Goal: Navigation & Orientation: Find specific page/section

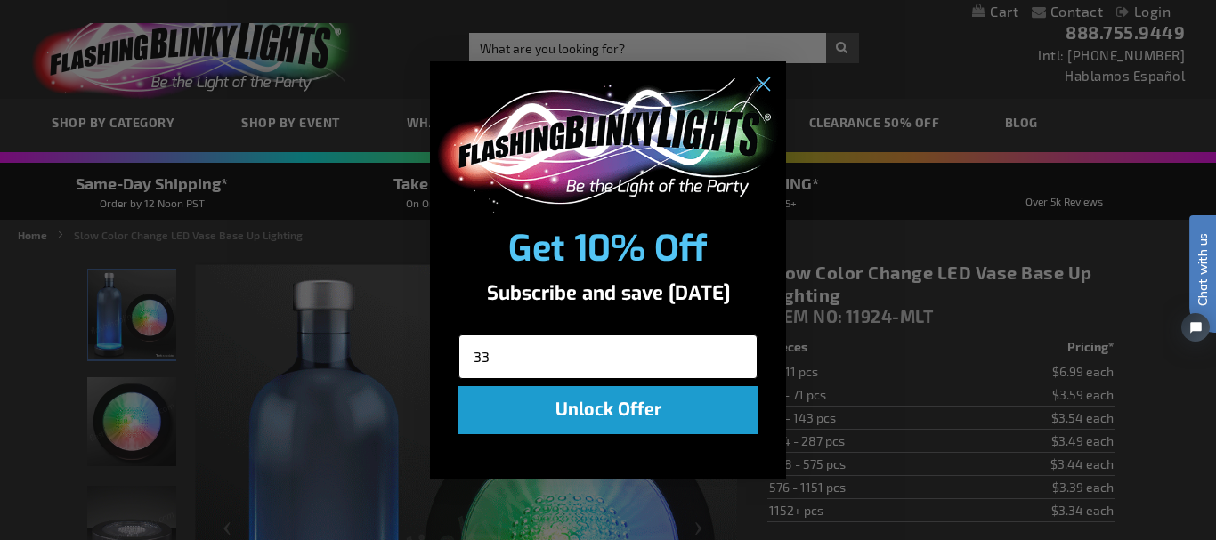
type input "3"
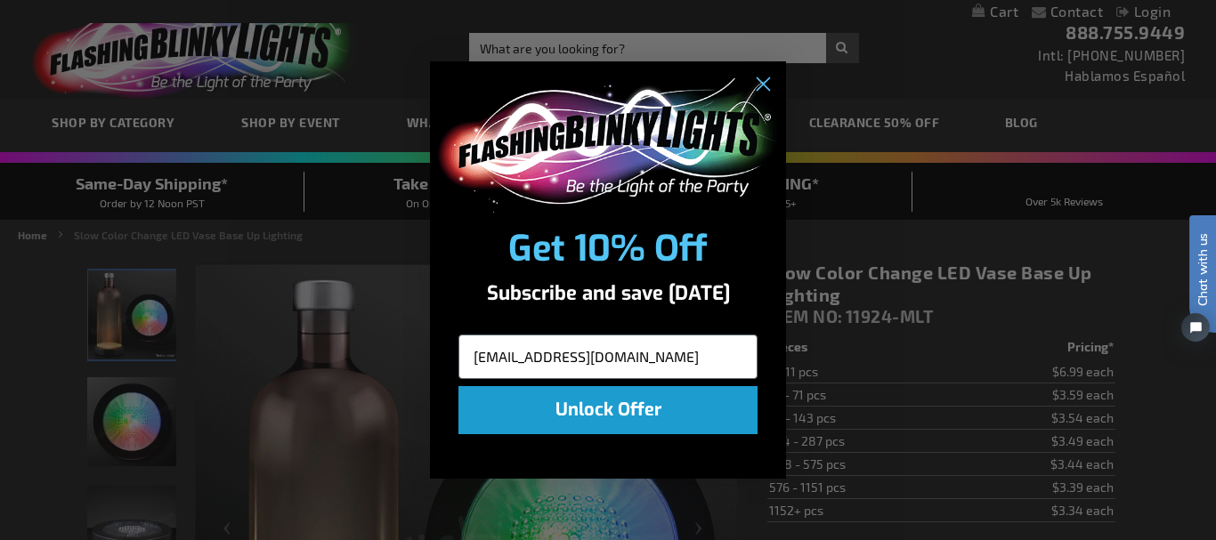
type input "[EMAIL_ADDRESS][DOMAIN_NAME]"
click at [586, 400] on button "Unlock Offer" at bounding box center [607, 410] width 299 height 48
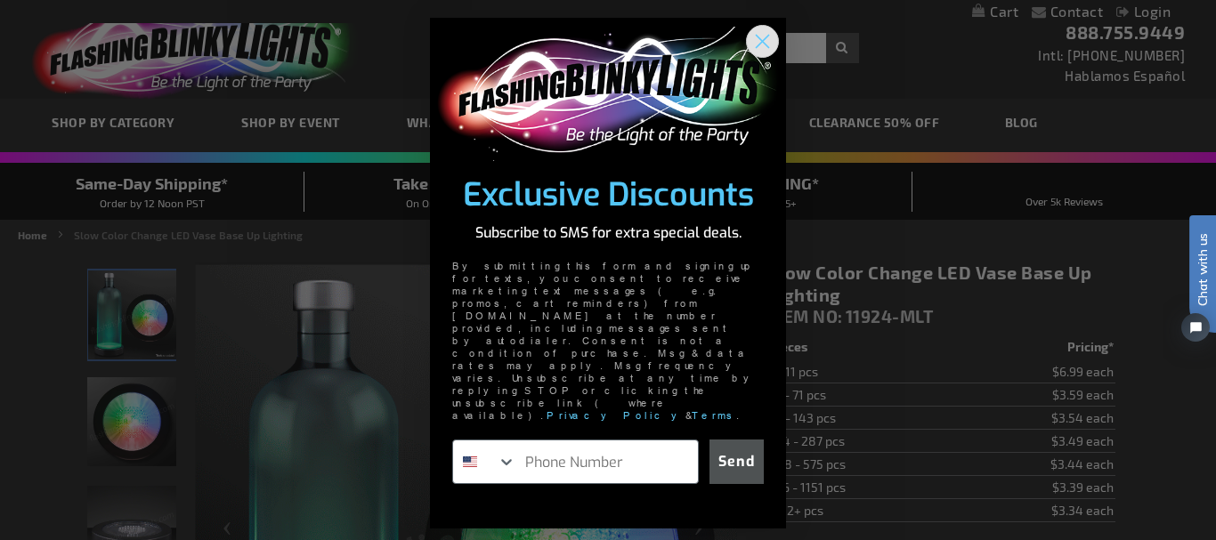
click at [762, 56] on circle "Close dialog" at bounding box center [762, 41] width 29 height 29
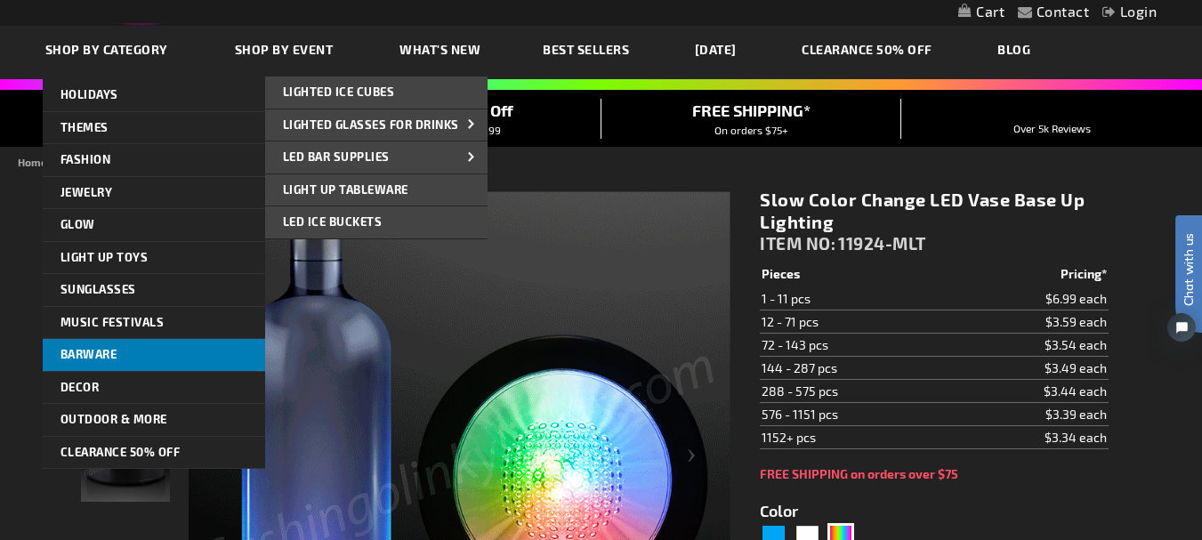
scroll to position [89, 0]
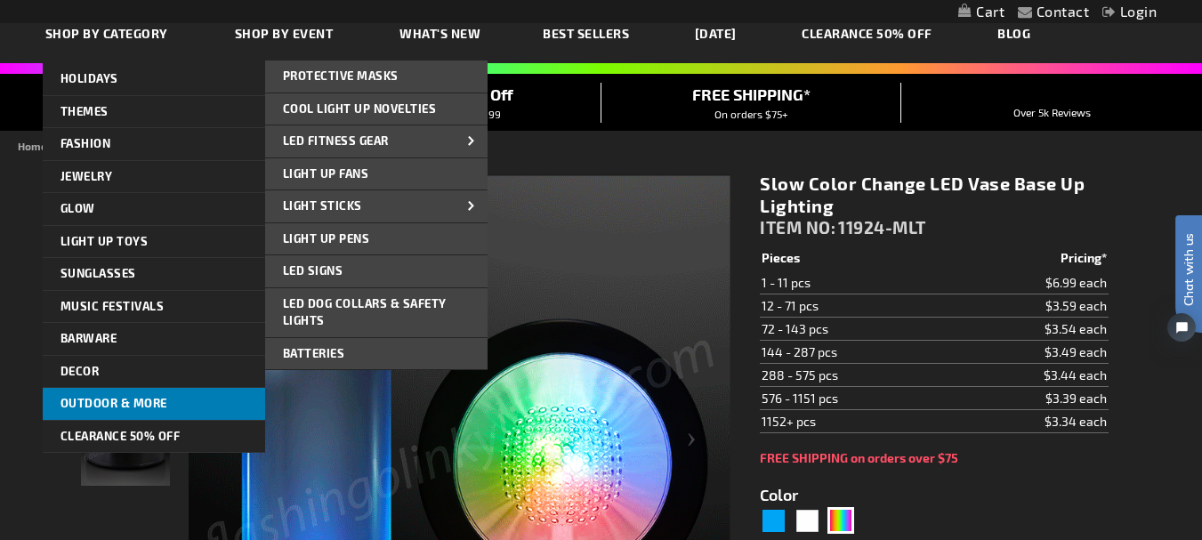
click at [133, 400] on span "Outdoor & More" at bounding box center [114, 403] width 107 height 14
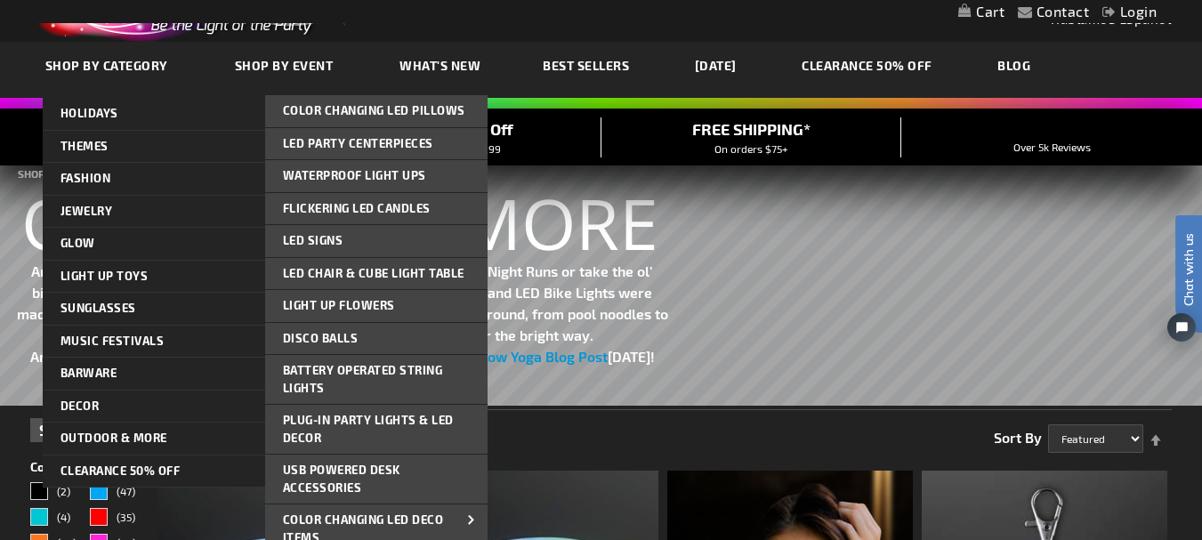
scroll to position [89, 0]
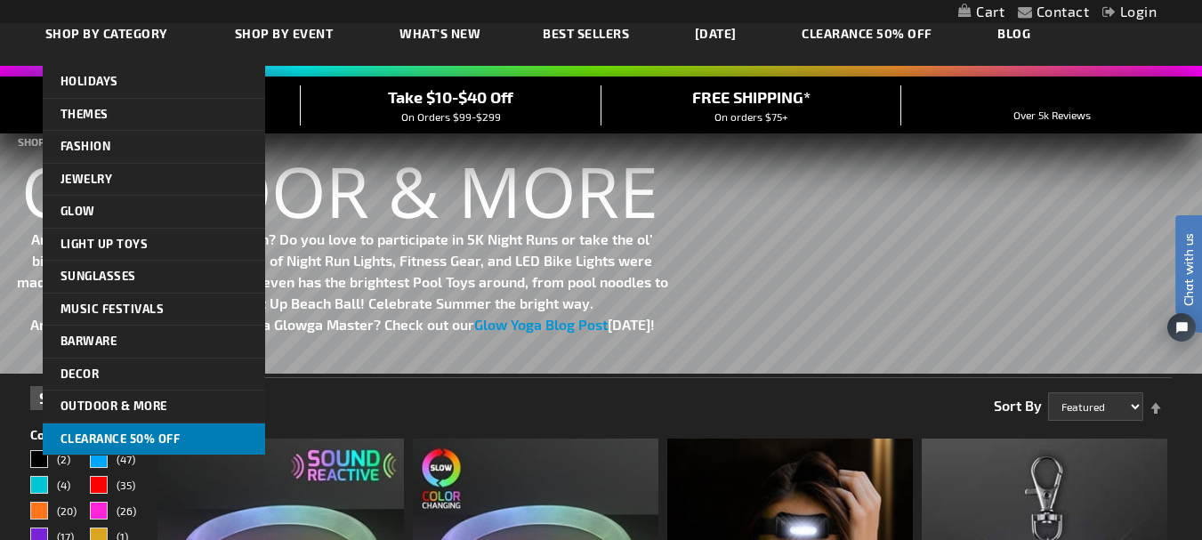
click at [97, 435] on span "CLEARANCE 50% OFF" at bounding box center [121, 439] width 120 height 14
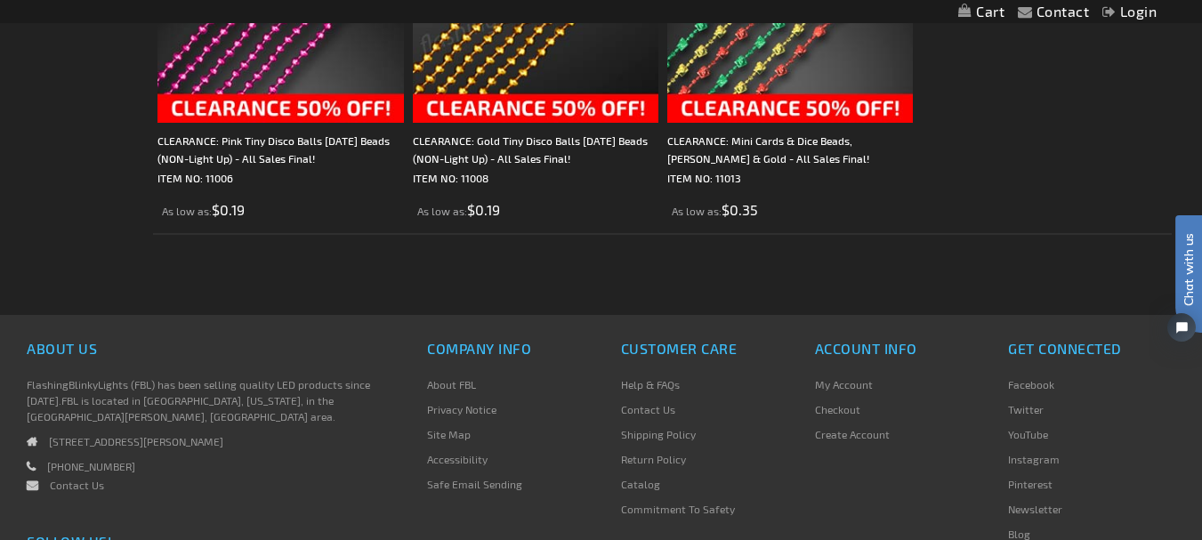
scroll to position [5426, 0]
